Goal: Task Accomplishment & Management: Use online tool/utility

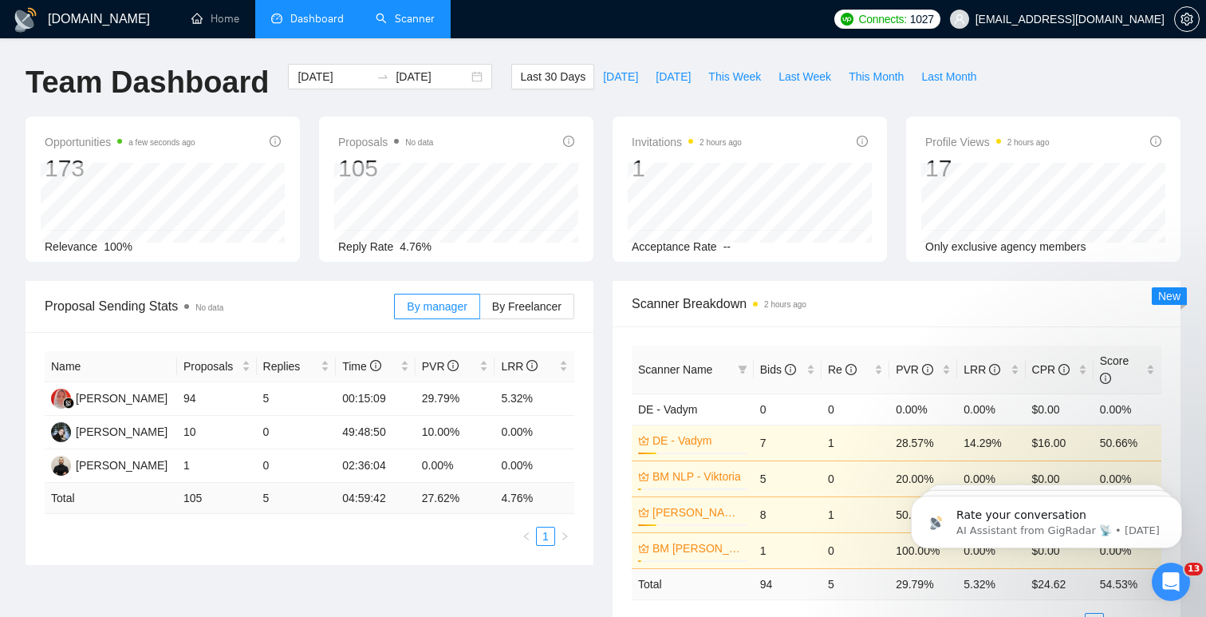
click at [408, 16] on link "Scanner" at bounding box center [405, 19] width 59 height 14
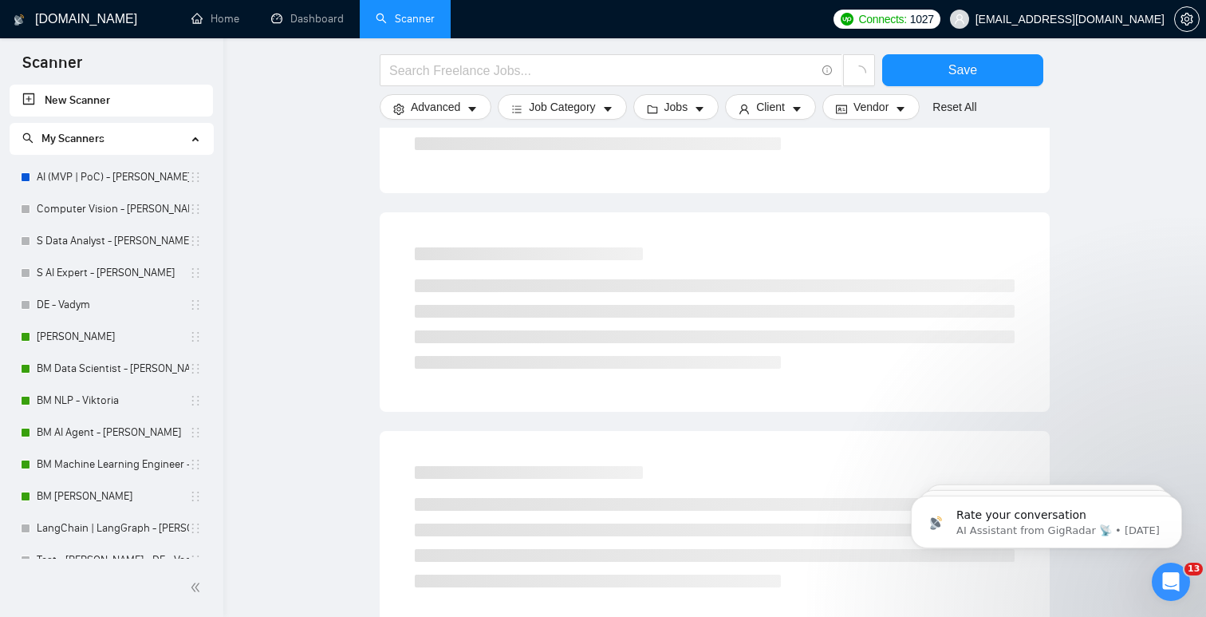
scroll to position [334, 0]
